Goal: Check status: Check status

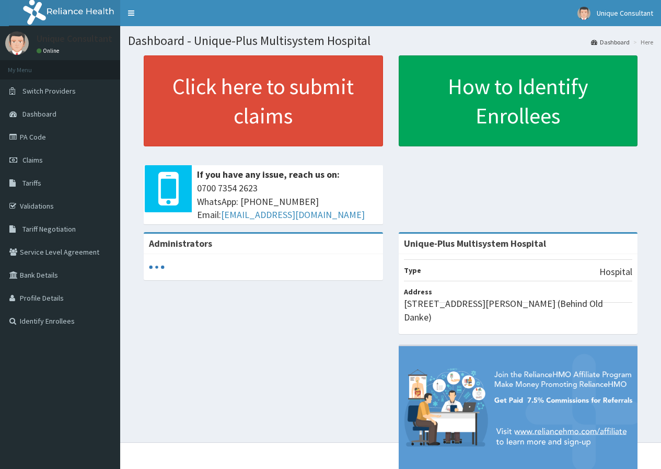
click at [33, 159] on span "Claims" at bounding box center [32, 159] width 20 height 9
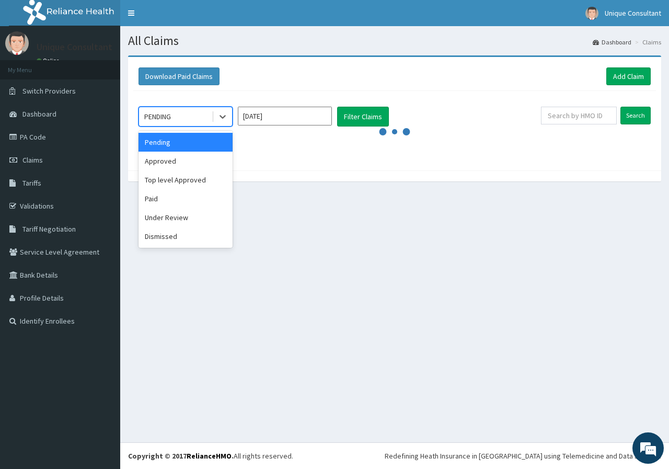
click at [192, 124] on div "PENDING" at bounding box center [175, 116] width 73 height 17
click at [181, 219] on div "Under Review" at bounding box center [185, 217] width 94 height 19
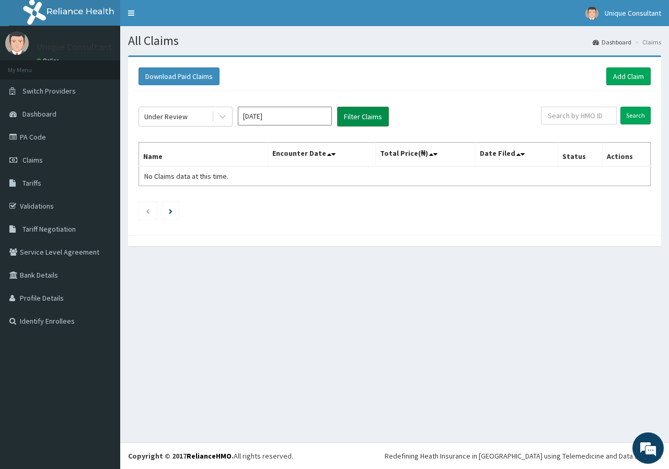
click at [356, 110] on button "Filter Claims" at bounding box center [363, 117] width 52 height 20
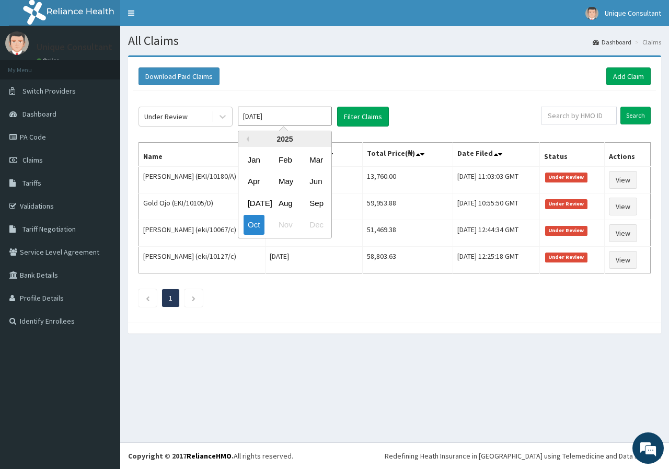
click at [262, 115] on input "Oct 2025" at bounding box center [285, 116] width 94 height 19
click at [310, 204] on div "Sep" at bounding box center [315, 202] width 21 height 19
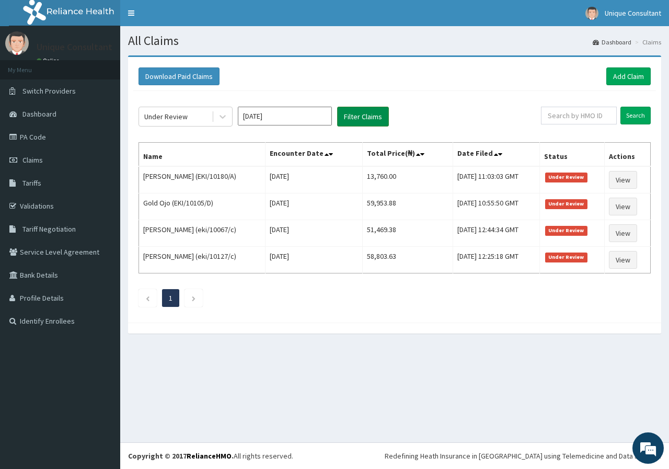
click at [366, 123] on button "Filter Claims" at bounding box center [363, 117] width 52 height 20
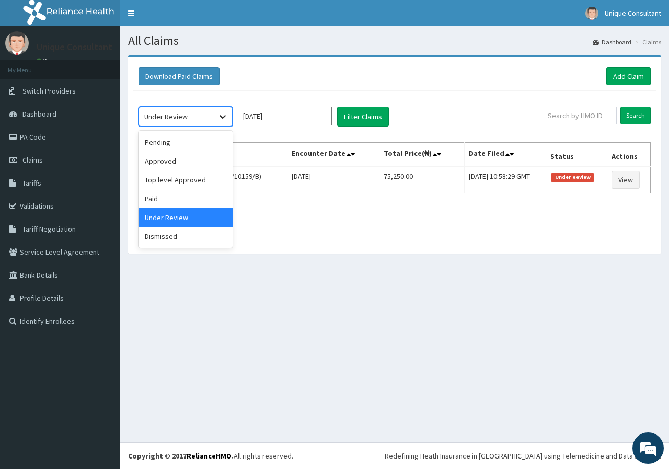
click at [221, 116] on icon at bounding box center [222, 117] width 6 height 4
click at [202, 162] on div "Approved" at bounding box center [185, 161] width 94 height 19
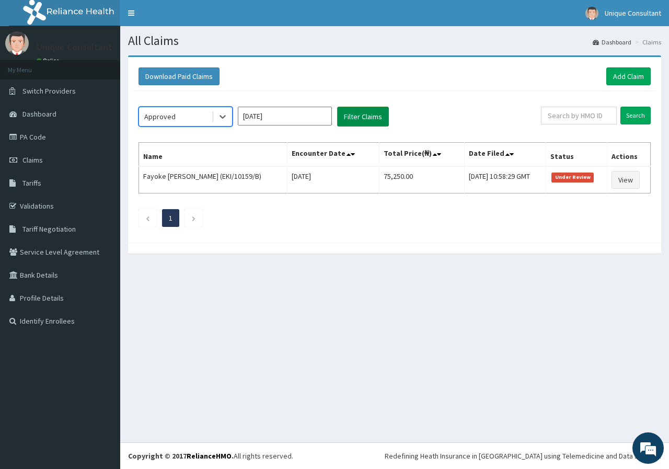
click at [349, 122] on button "Filter Claims" at bounding box center [363, 117] width 52 height 20
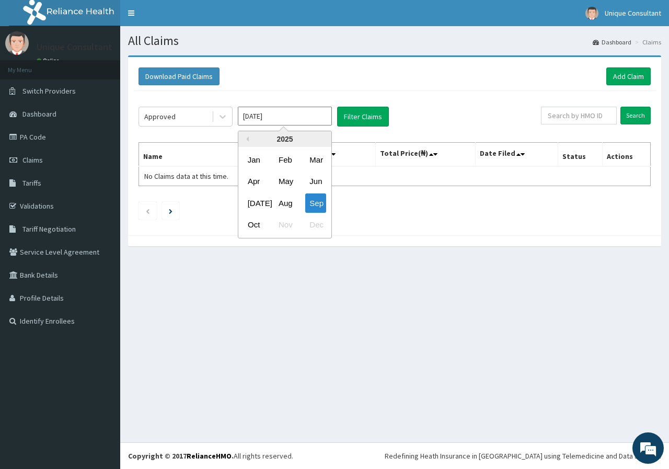
click at [252, 122] on input "Sep 2025" at bounding box center [285, 116] width 94 height 19
click at [253, 229] on div "Oct" at bounding box center [253, 224] width 21 height 19
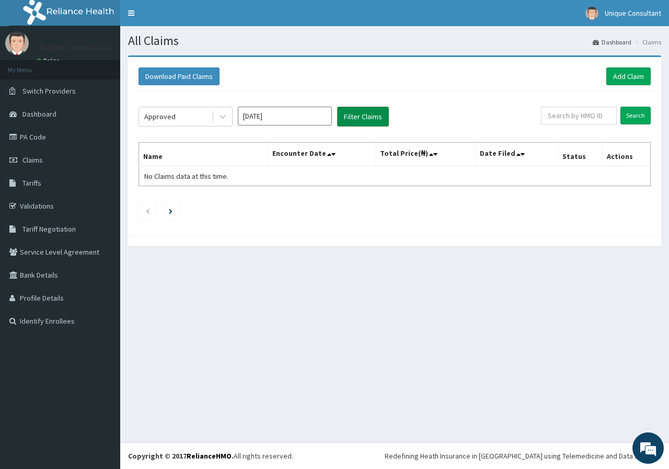
click at [365, 122] on button "Filter Claims" at bounding box center [363, 117] width 52 height 20
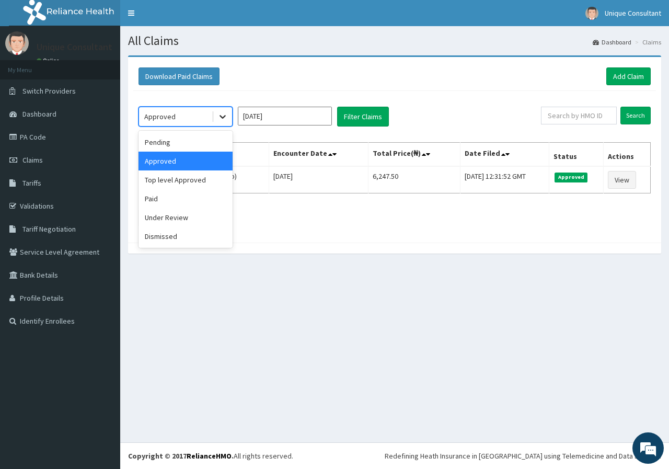
click at [226, 117] on icon at bounding box center [222, 116] width 10 height 10
click at [212, 179] on div "Top level Approved" at bounding box center [185, 179] width 94 height 19
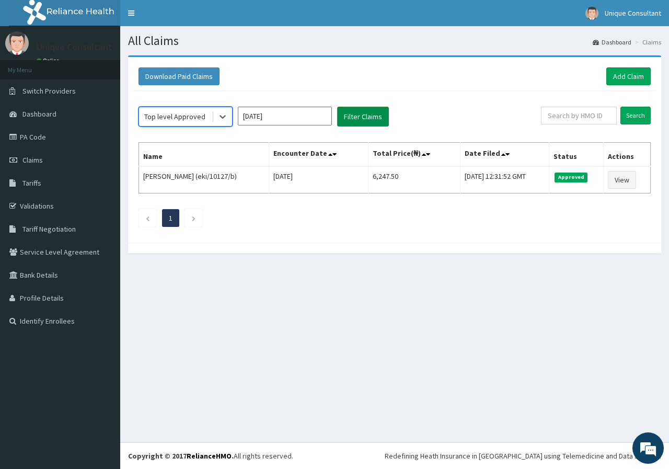
click at [343, 118] on button "Filter Claims" at bounding box center [363, 117] width 52 height 20
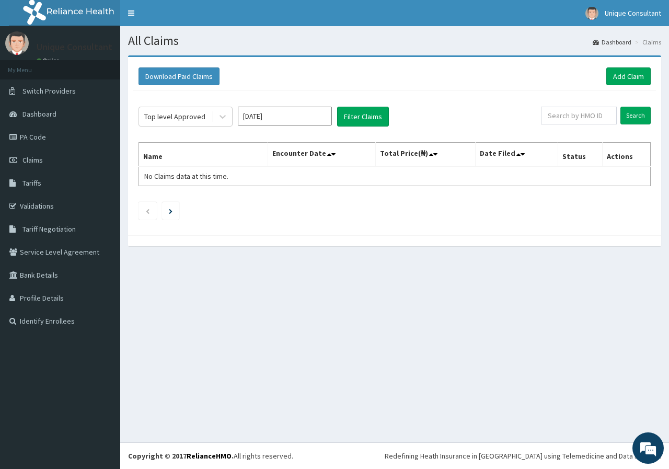
click at [266, 124] on input "Oct 2025" at bounding box center [285, 116] width 94 height 19
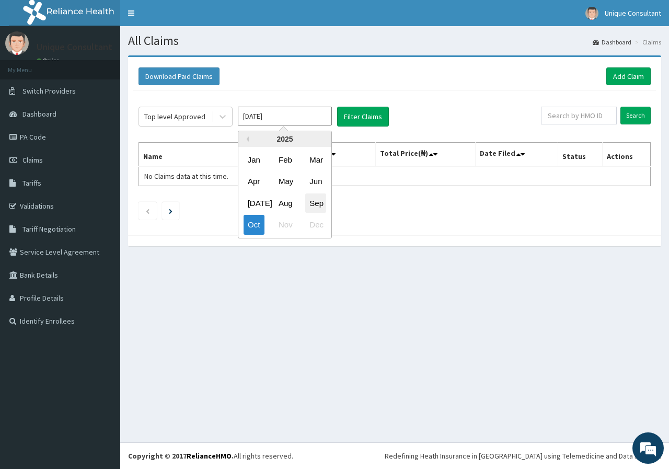
click at [311, 203] on div "Sep" at bounding box center [315, 202] width 21 height 19
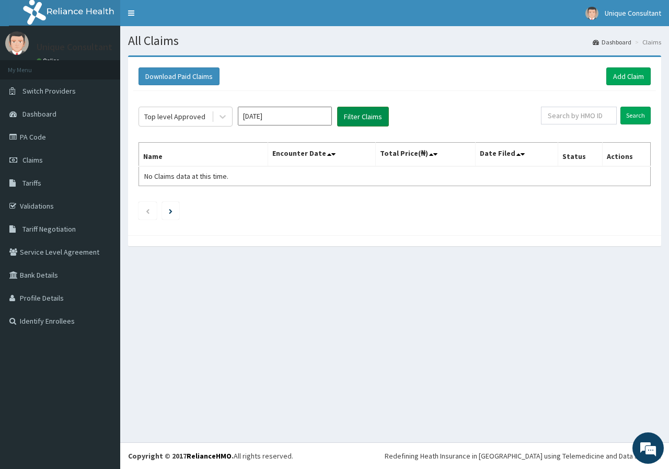
click at [349, 107] on button "Filter Claims" at bounding box center [363, 117] width 52 height 20
click at [296, 120] on input "Sep 2025" at bounding box center [285, 116] width 94 height 19
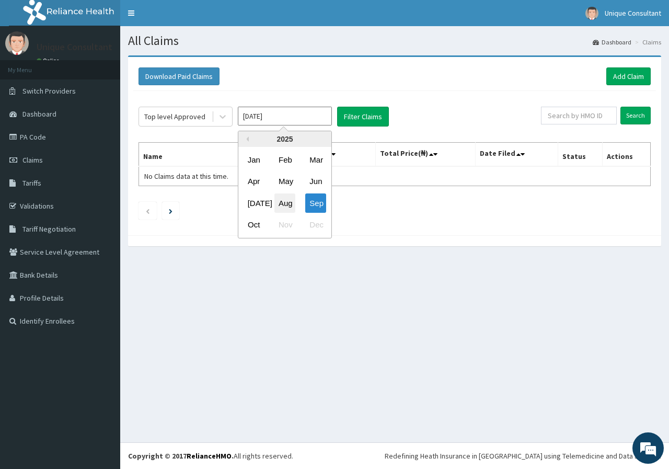
click at [291, 204] on div "Aug" at bounding box center [284, 202] width 21 height 19
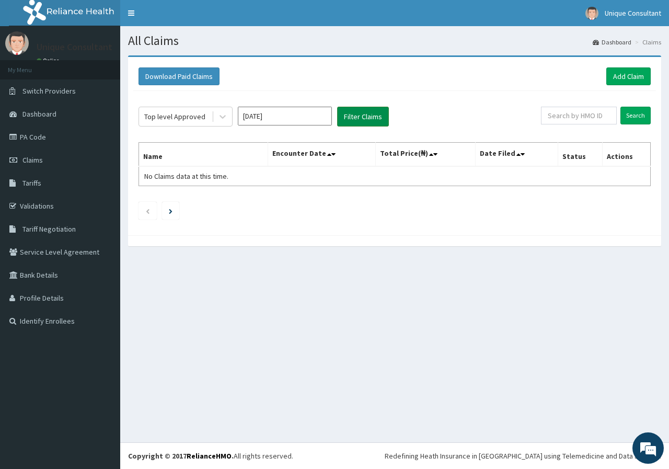
click at [345, 123] on button "Filter Claims" at bounding box center [363, 117] width 52 height 20
click at [225, 113] on icon at bounding box center [222, 116] width 10 height 10
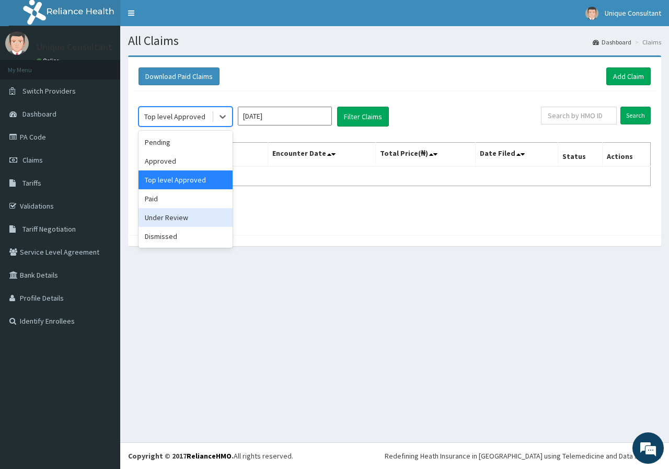
click at [208, 216] on div "Under Review" at bounding box center [185, 217] width 94 height 19
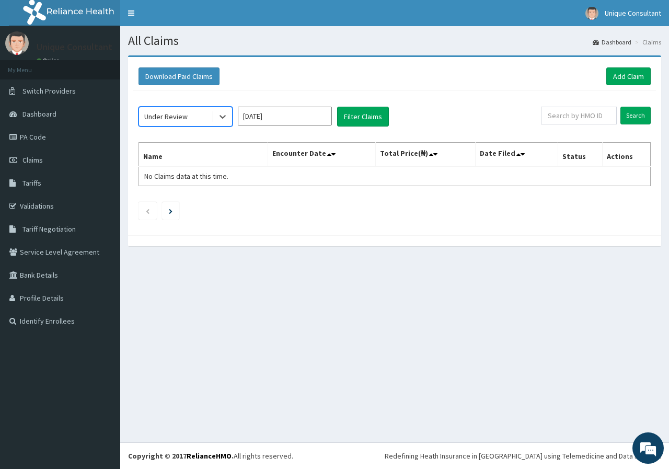
click at [281, 115] on input "Aug 2025" at bounding box center [285, 116] width 94 height 19
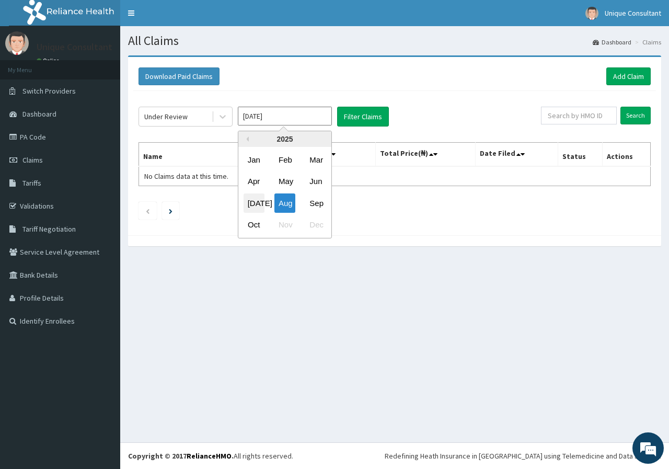
click at [259, 203] on div "Jul" at bounding box center [253, 202] width 21 height 19
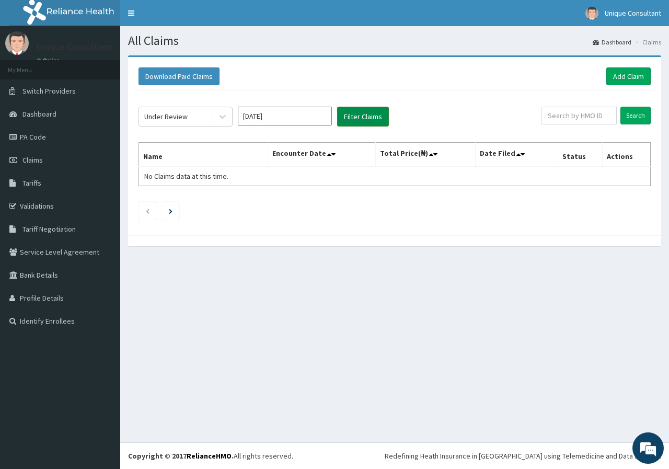
click at [349, 121] on button "Filter Claims" at bounding box center [363, 117] width 52 height 20
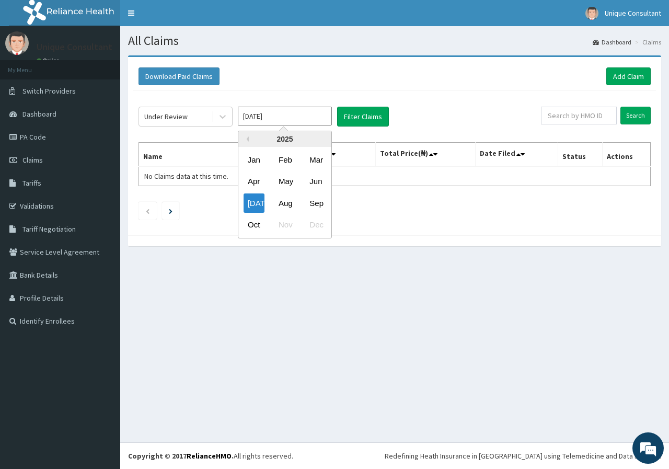
click at [292, 114] on input "Jul 2025" at bounding box center [285, 116] width 94 height 19
click at [287, 201] on div "Aug" at bounding box center [284, 202] width 21 height 19
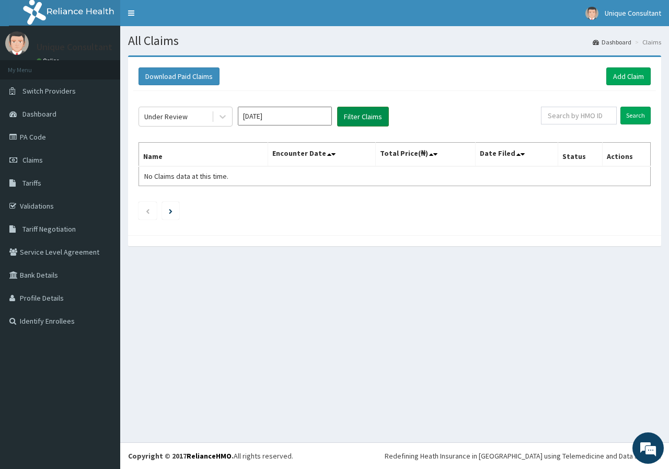
click at [367, 122] on button "Filter Claims" at bounding box center [363, 117] width 52 height 20
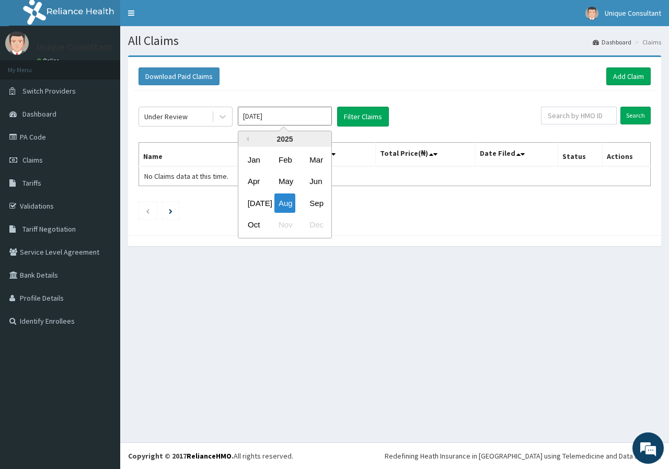
click at [305, 119] on input "Aug 2025" at bounding box center [285, 116] width 94 height 19
click at [320, 199] on div "Sep" at bounding box center [315, 202] width 21 height 19
type input "Sep 2025"
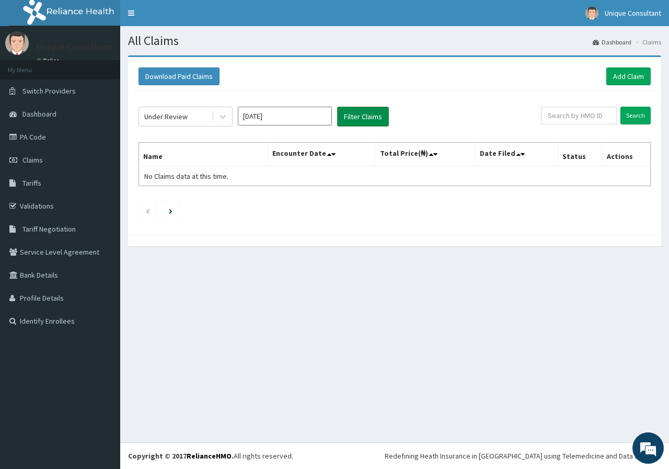
click at [364, 110] on button "Filter Claims" at bounding box center [363, 117] width 52 height 20
